Goal: Register for event/course

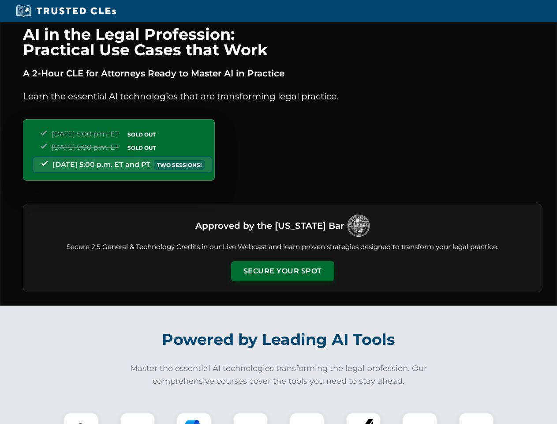
click at [282, 271] on button "Secure Your Spot" at bounding box center [282, 271] width 103 height 20
click at [81, 418] on img at bounding box center [81, 430] width 26 height 26
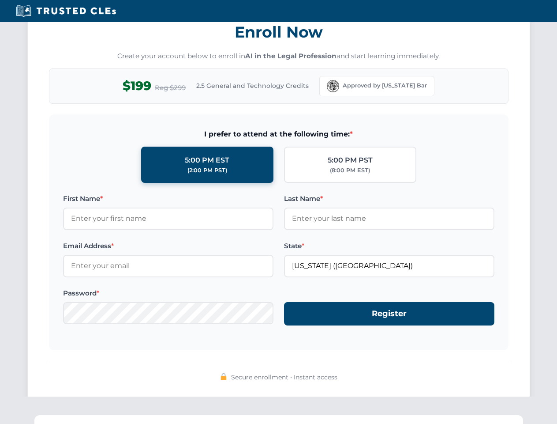
scroll to position [866, 0]
